Goal: Use online tool/utility

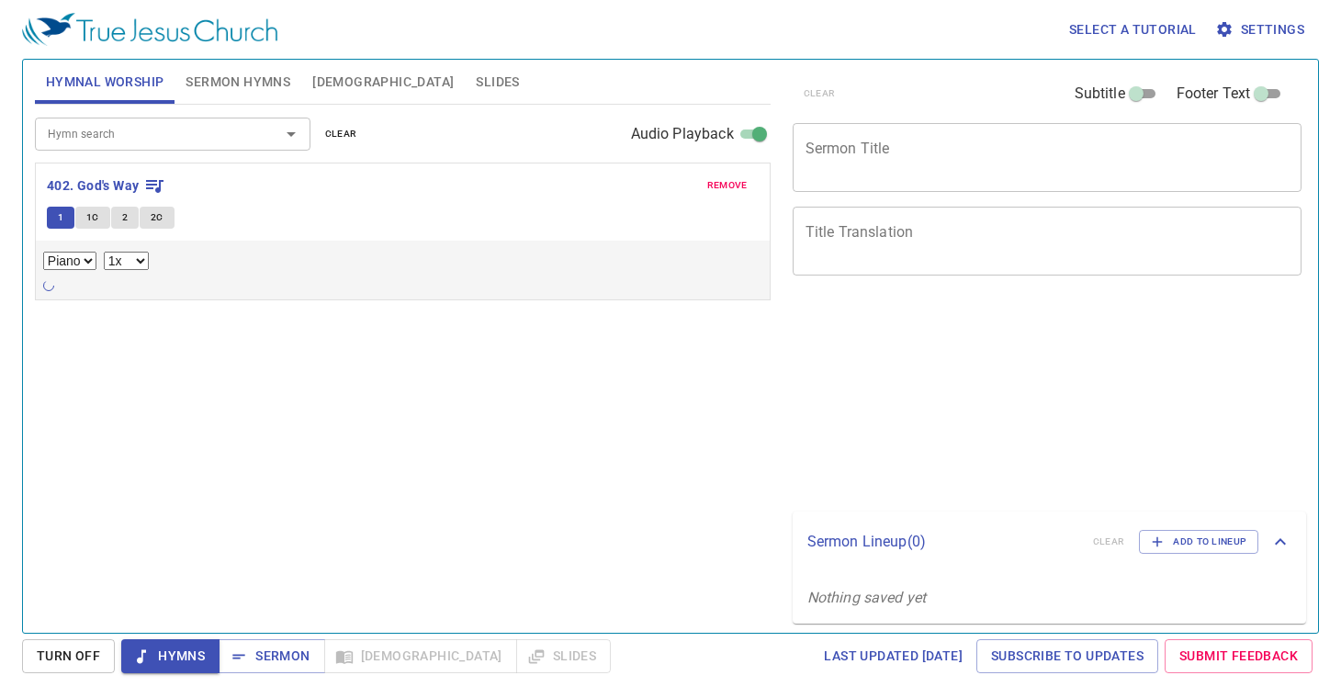
select select "1"
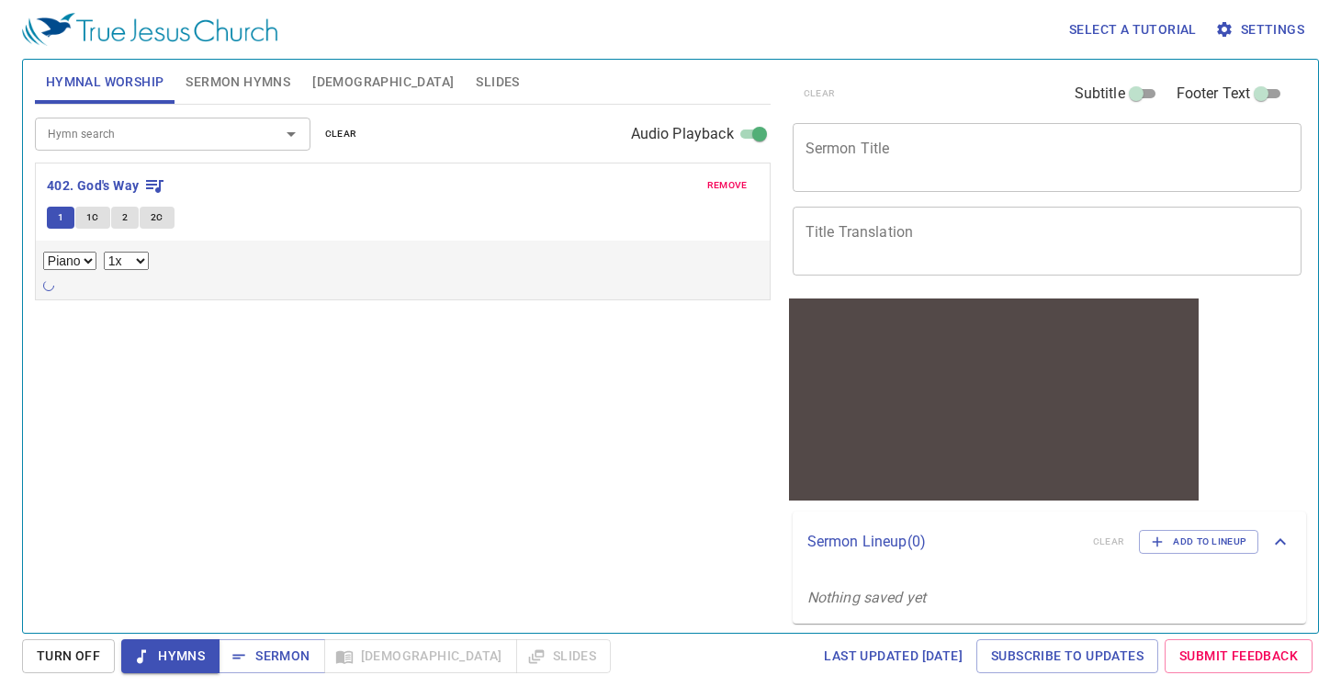
click at [50, 290] on icon at bounding box center [48, 285] width 12 height 12
click at [50, 290] on icon "button" at bounding box center [55, 291] width 10 height 13
click at [246, 291] on span at bounding box center [240, 291] width 69 height 26
